Goal: Task Accomplishment & Management: Manage account settings

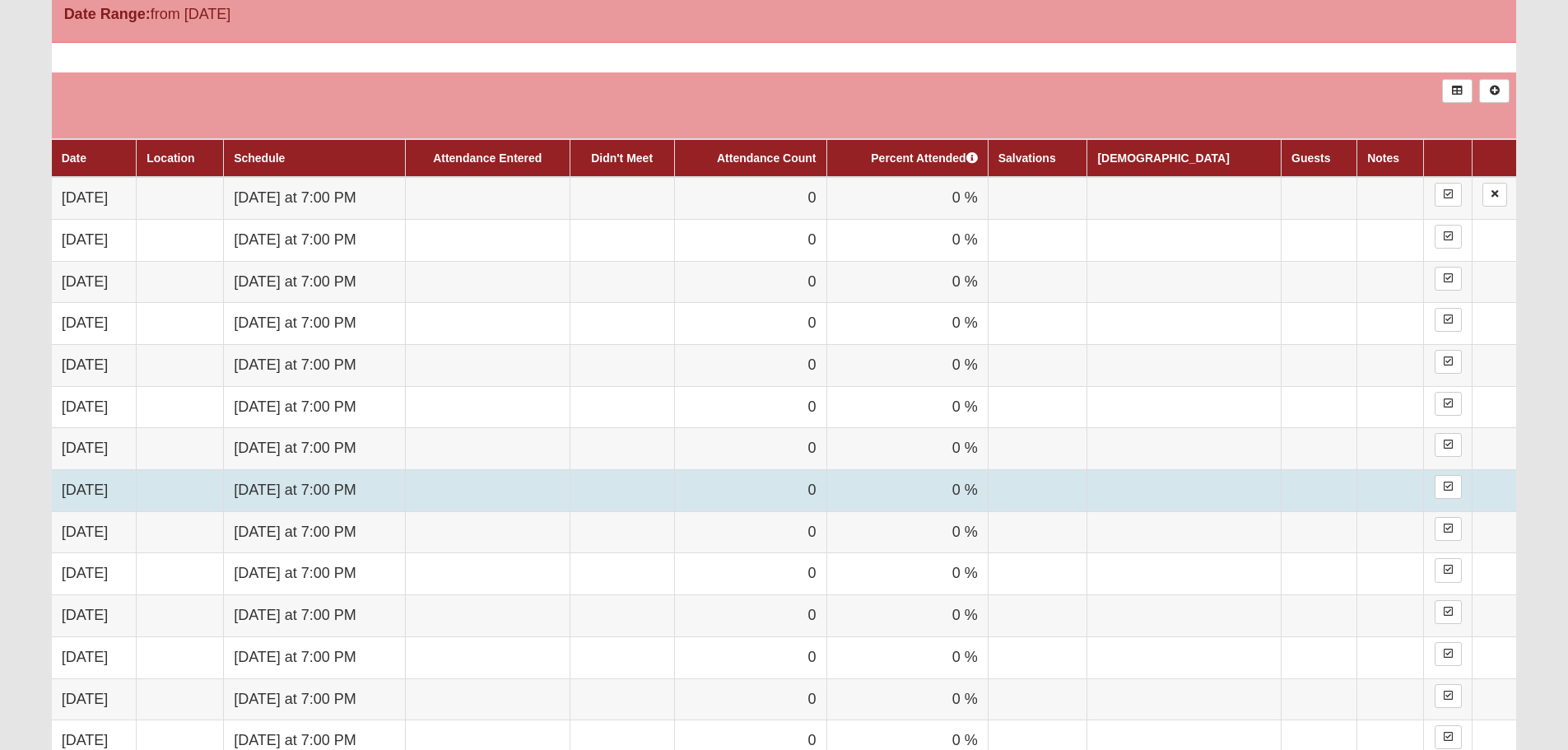
scroll to position [988, 0]
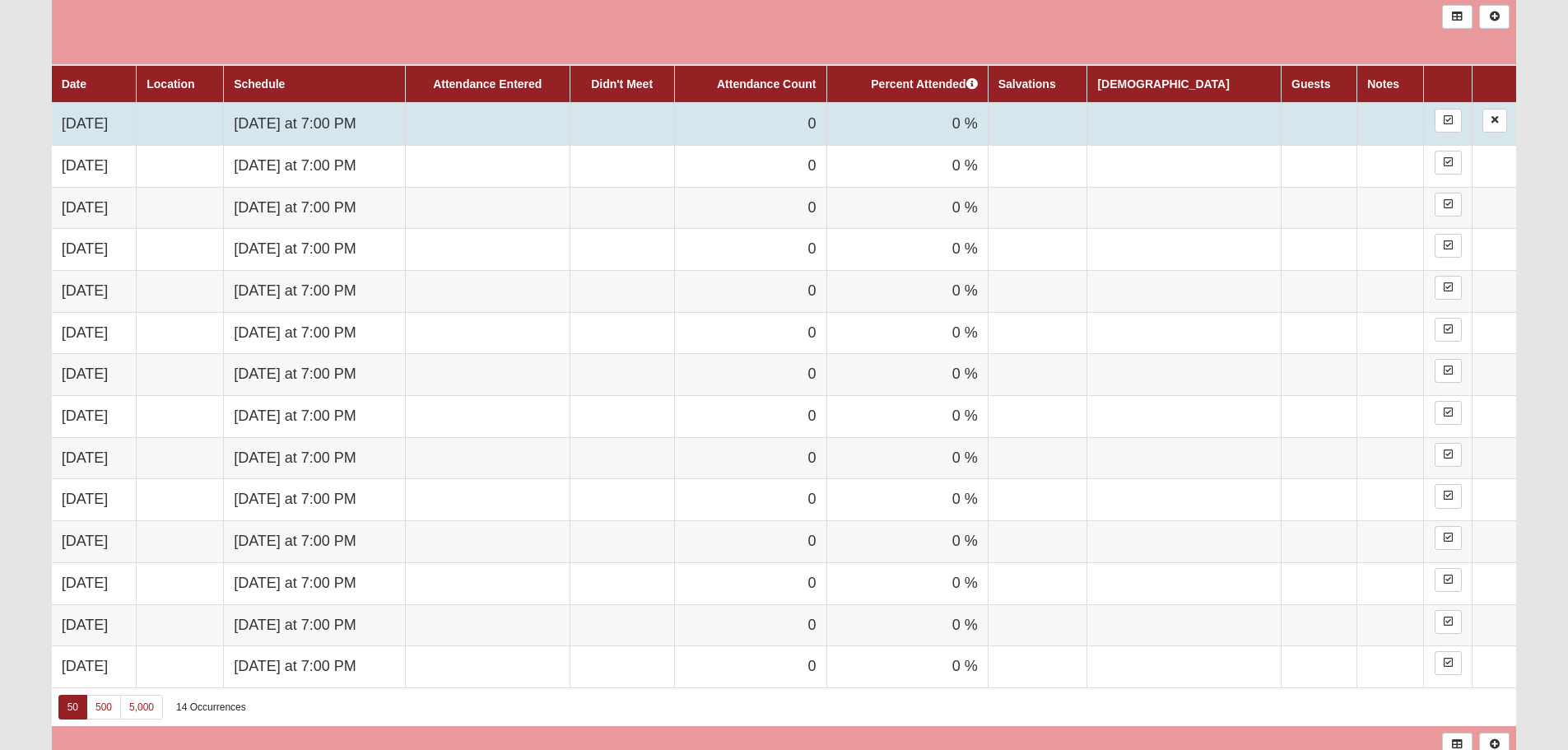
click at [87, 123] on td "[DATE]" at bounding box center [94, 124] width 85 height 42
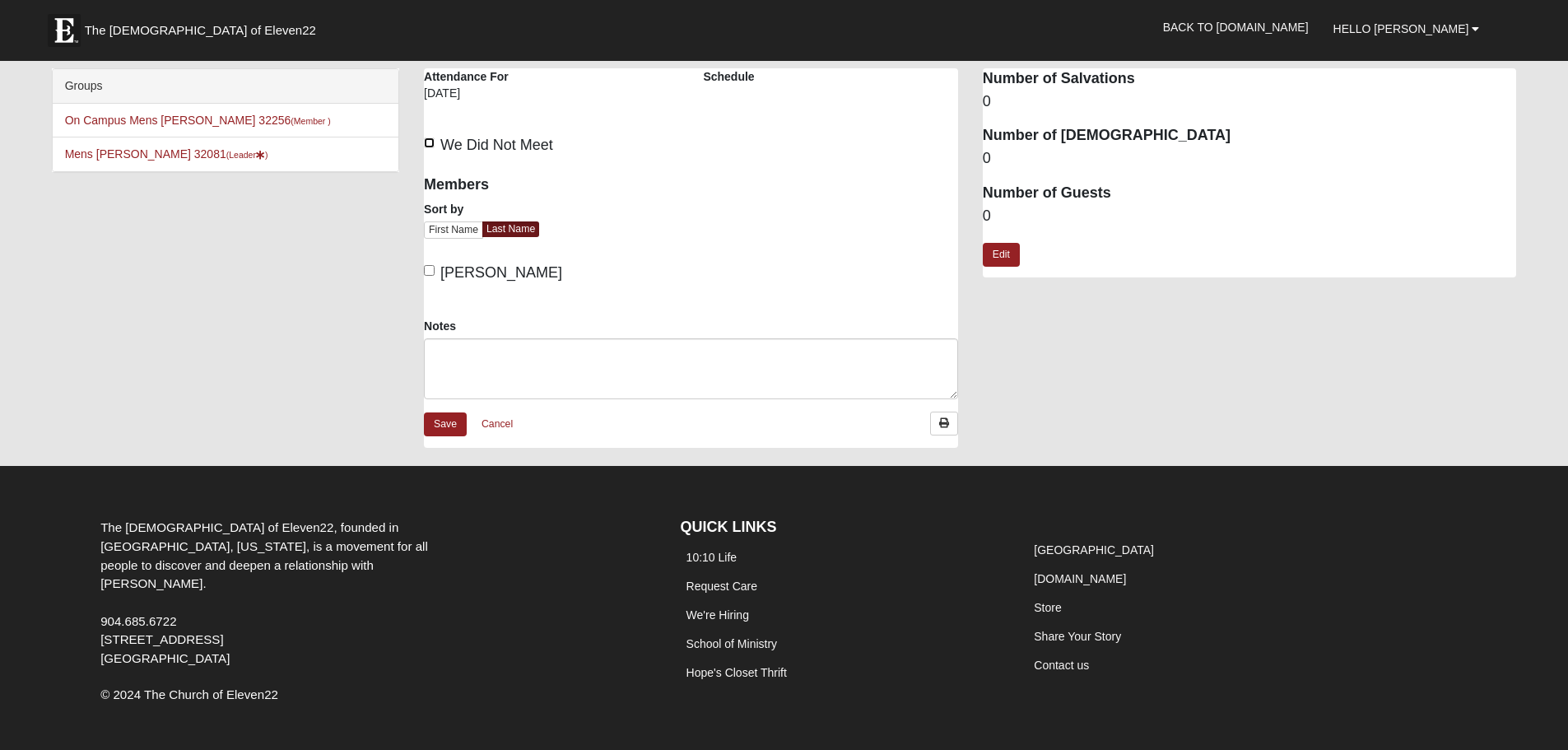
click at [432, 141] on input "We Did Not Meet" at bounding box center [429, 143] width 10 height 10
checkbox input "true"
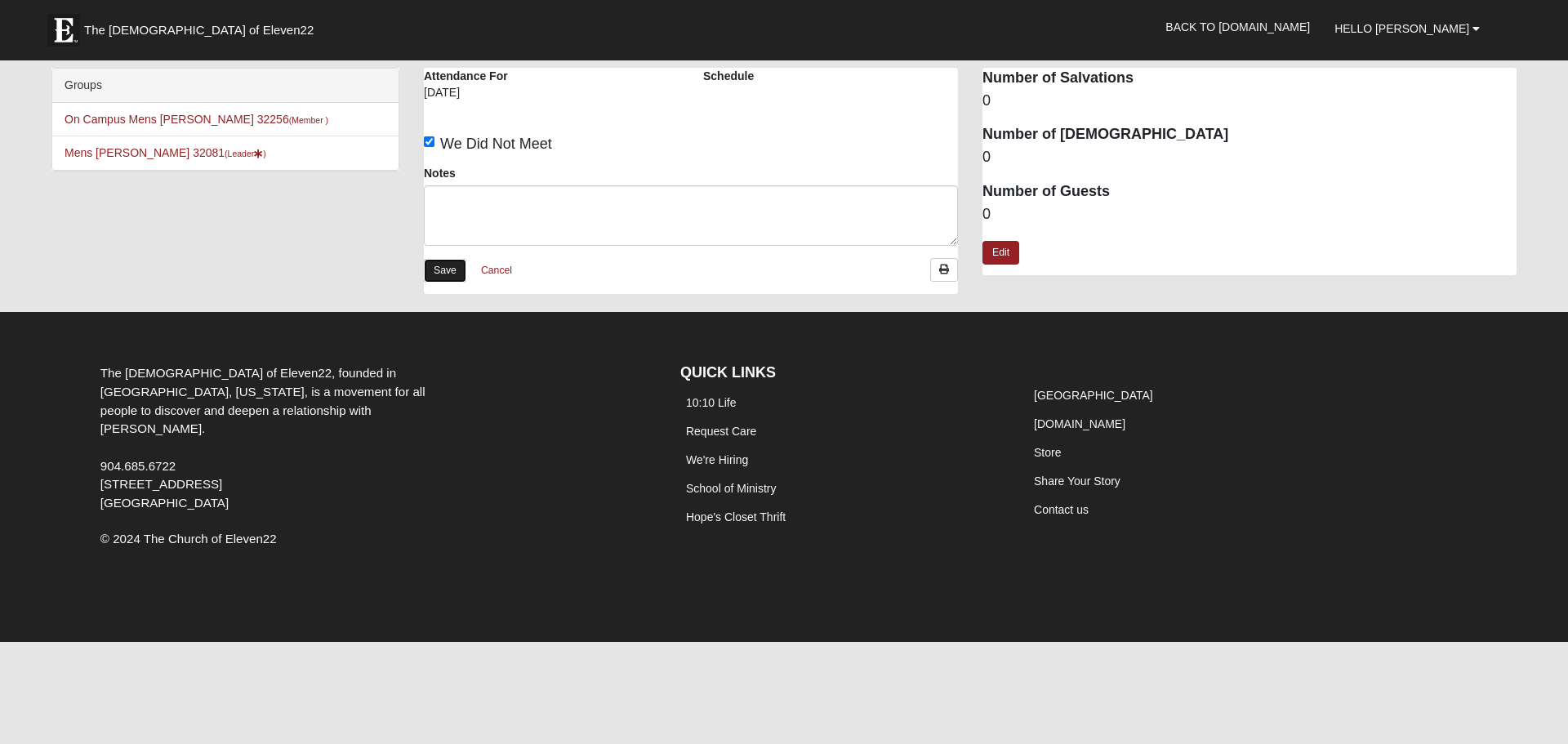
click at [447, 271] on link "Save" at bounding box center [444, 270] width 42 height 24
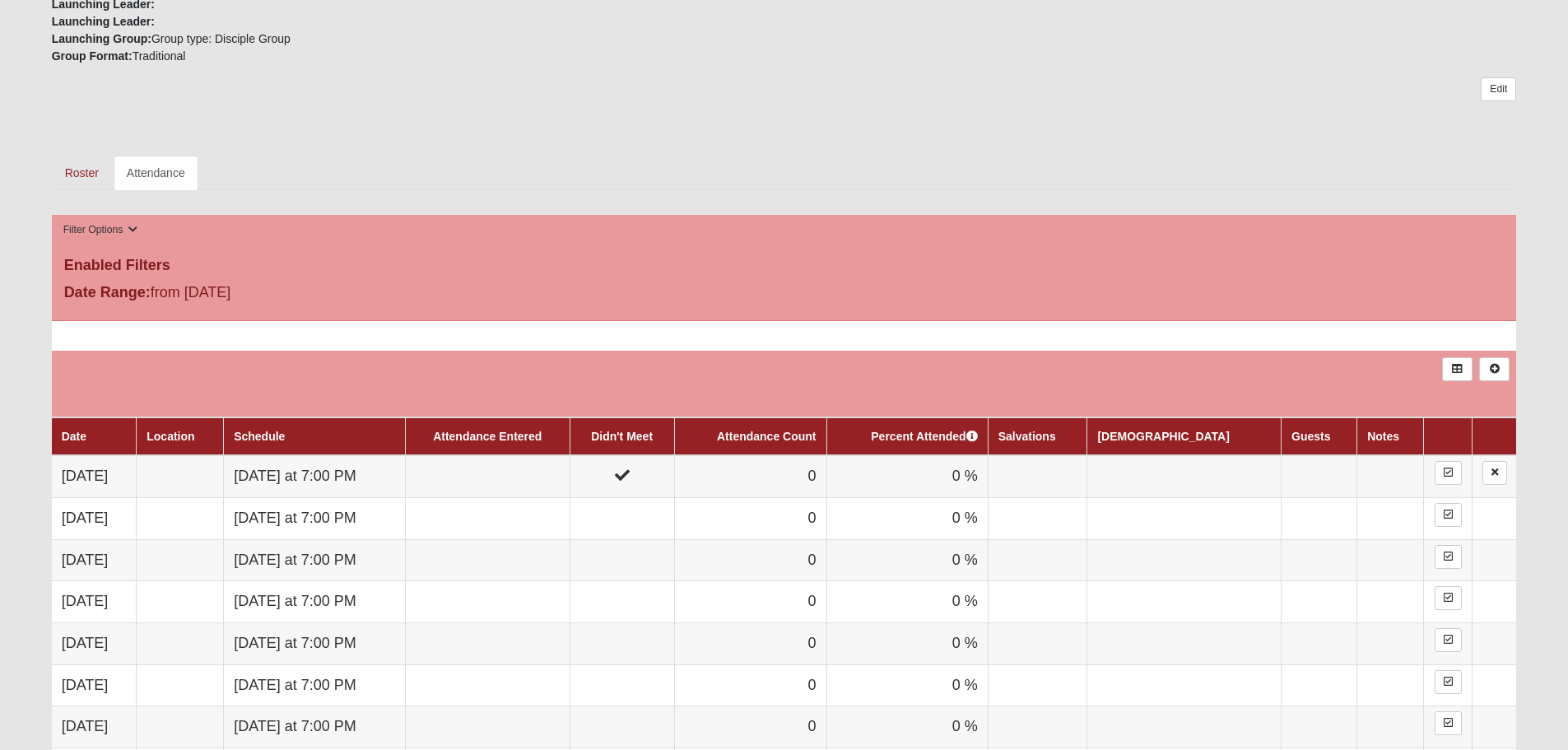
scroll to position [658, 0]
